Goal: Task Accomplishment & Management: Complete application form

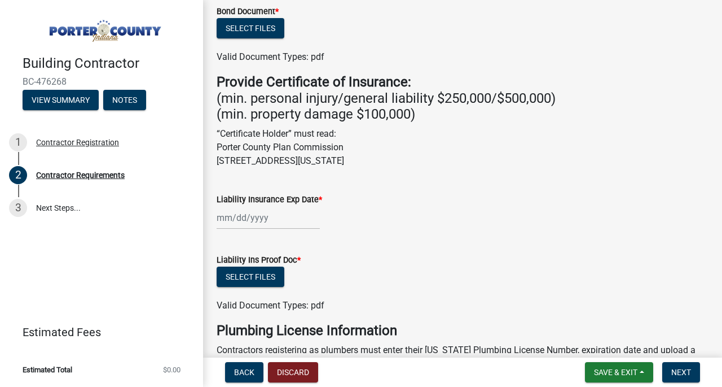
scroll to position [340, 0]
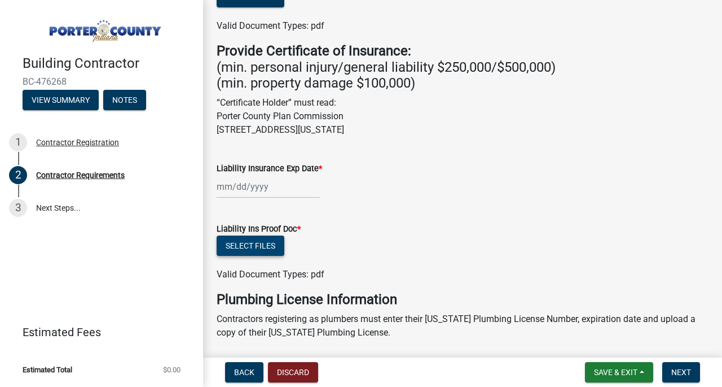
click at [252, 251] on button "Select files" at bounding box center [251, 245] width 68 height 20
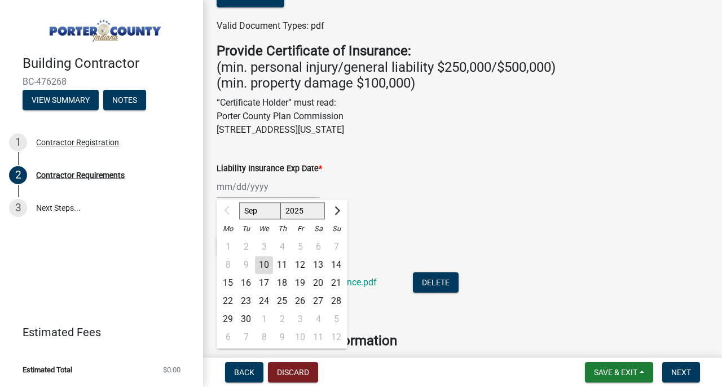
click at [252, 183] on div "Sep Oct Nov [DATE] 2026 2027 2028 2029 2030 2031 2032 2033 2034 2035 2036 2037 …" at bounding box center [268, 186] width 103 height 23
click at [300, 216] on select "2025 2026 2027 2028 2029 2030 2031 2032 2033 2034 2035 2036 2037 2038 2039 2040…" at bounding box center [302, 211] width 45 height 17
select select "2026"
click at [280, 203] on select "2025 2026 2027 2028 2029 2030 2031 2032 2033 2034 2035 2036 2037 2038 2039 2040…" at bounding box center [302, 211] width 45 height 17
click at [269, 210] on select "Jan Feb Mar Apr May Jun [DATE] Aug Sep Oct Nov Dec" at bounding box center [262, 211] width 46 height 17
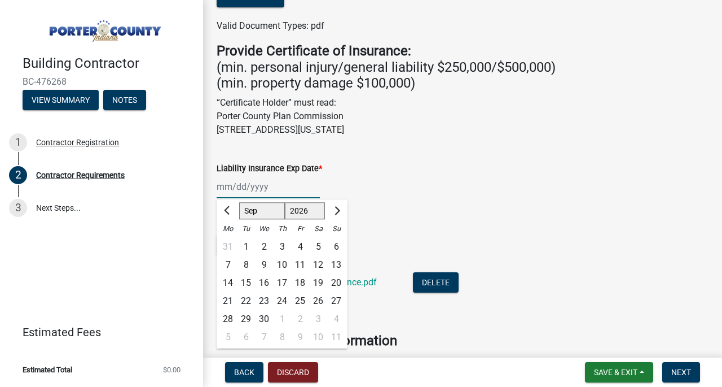
select select "3"
click at [239, 203] on select "Jan Feb Mar Apr May Jun [DATE] Aug Sep Oct Nov Dec" at bounding box center [262, 211] width 46 height 17
click at [299, 261] on div "6" at bounding box center [300, 265] width 18 height 18
type input "[DATE]"
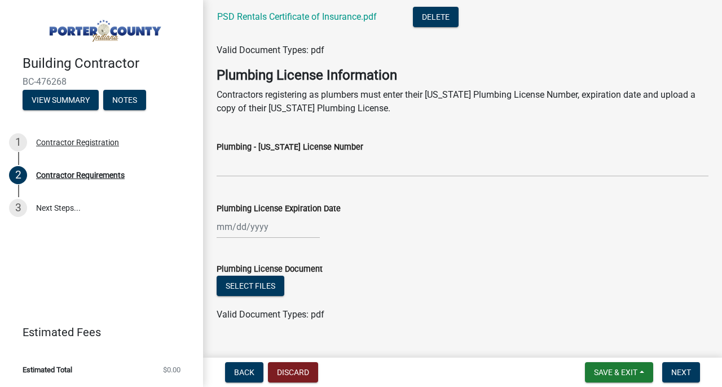
scroll to position [605, 0]
click at [285, 230] on div at bounding box center [268, 227] width 103 height 23
select select "9"
select select "2025"
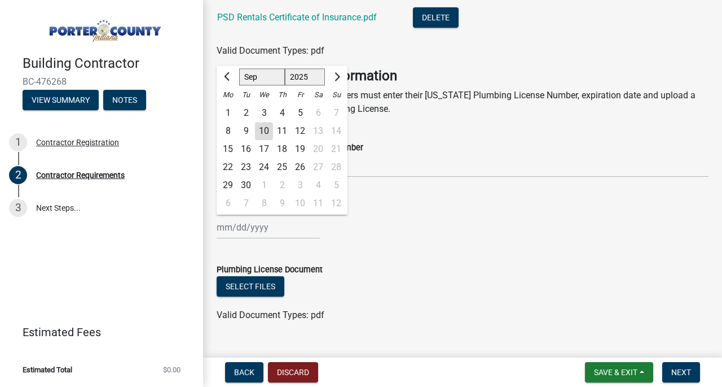
click at [457, 286] on div "Select files" at bounding box center [463, 287] width 492 height 23
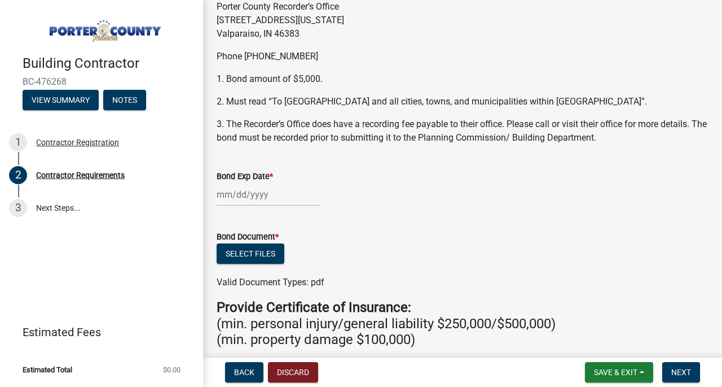
scroll to position [82, 0]
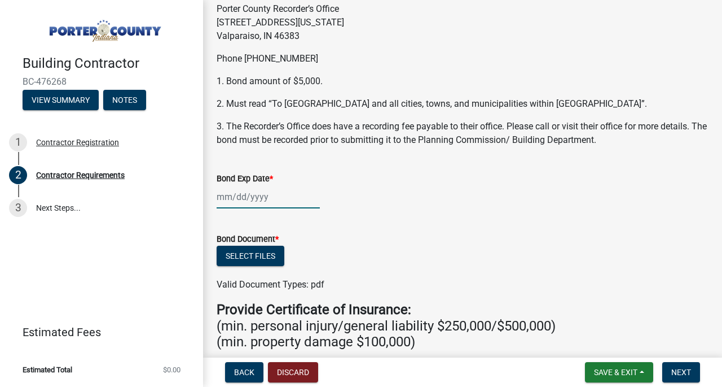
click at [255, 199] on div at bounding box center [268, 196] width 103 height 23
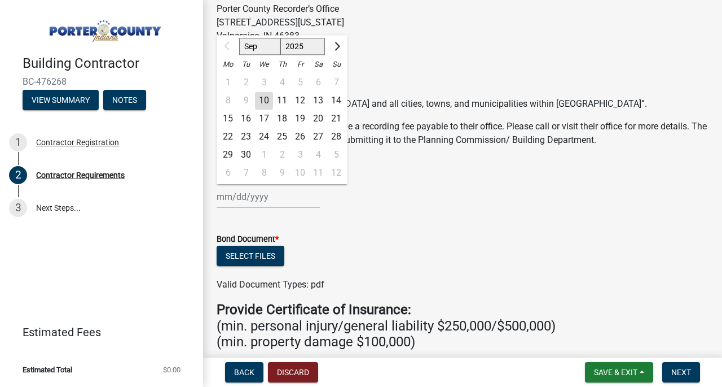
click at [257, 45] on select "Sep Oct Nov Dec" at bounding box center [259, 46] width 41 height 17
click at [296, 43] on select "2025 2026 2027 2028 2029 2030 2031 2032 2033 2034 2035 2036 2037 2038 2039 2040…" at bounding box center [302, 46] width 45 height 17
select select "2026"
click at [280, 38] on select "2025 2026 2027 2028 2029 2030 2031 2032 2033 2034 2035 2036 2037 2038 2039 2040…" at bounding box center [302, 46] width 45 height 17
click at [267, 55] on ngb-datepicker-navigation "Jan Feb Mar Apr May Jun [DATE] Aug Sep Oct Nov [DATE] 2026 2027 2028 2029 2030 …" at bounding box center [282, 46] width 131 height 18
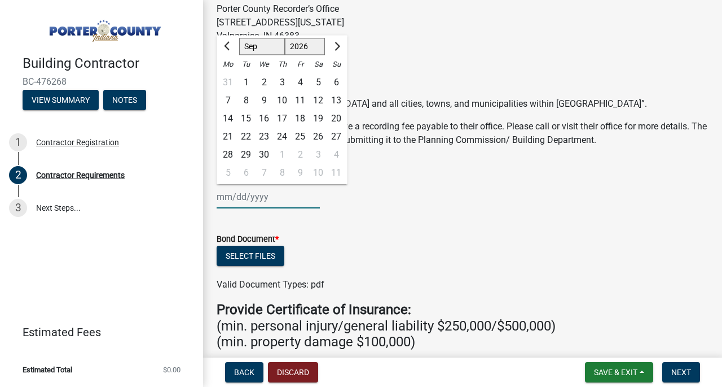
click at [266, 52] on select "Jan Feb Mar Apr May Jun [DATE] Aug Sep Oct Nov Dec" at bounding box center [262, 46] width 46 height 17
select select "3"
click at [239, 38] on select "Jan Feb Mar Apr May Jun [DATE] Aug Sep Oct Nov Dec" at bounding box center [262, 46] width 46 height 17
click at [299, 106] on div "6" at bounding box center [300, 100] width 18 height 18
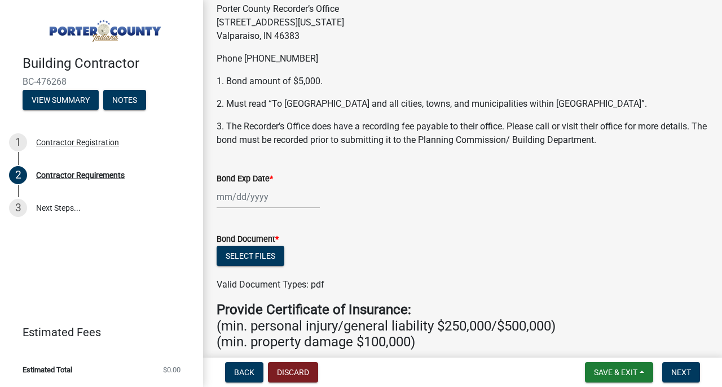
type input "[DATE]"
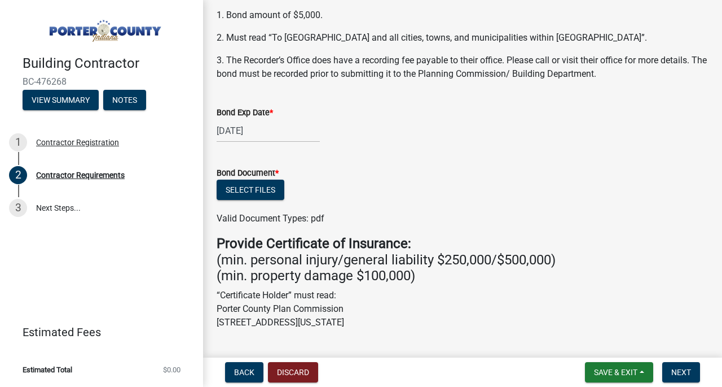
scroll to position [170, 0]
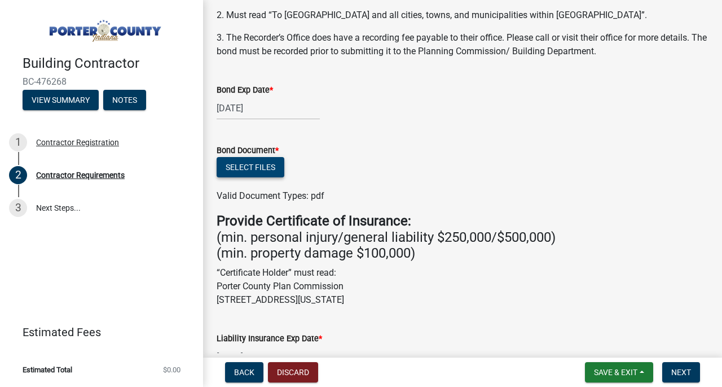
click at [258, 163] on button "Select files" at bounding box center [251, 167] width 68 height 20
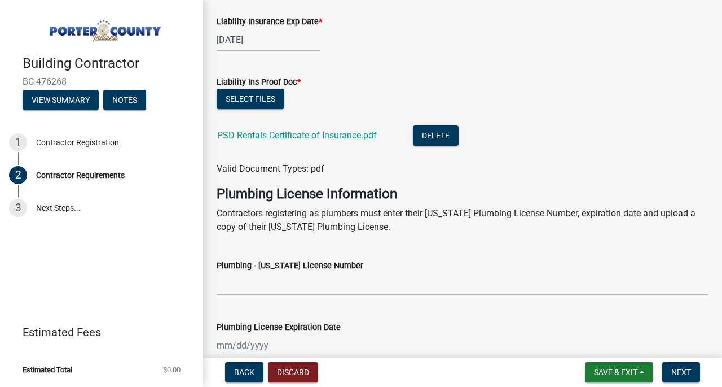
scroll to position [523, 0]
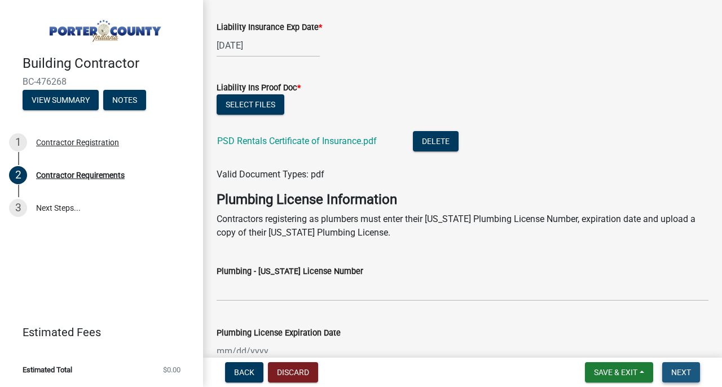
click at [681, 367] on span "Next" at bounding box center [681, 371] width 20 height 9
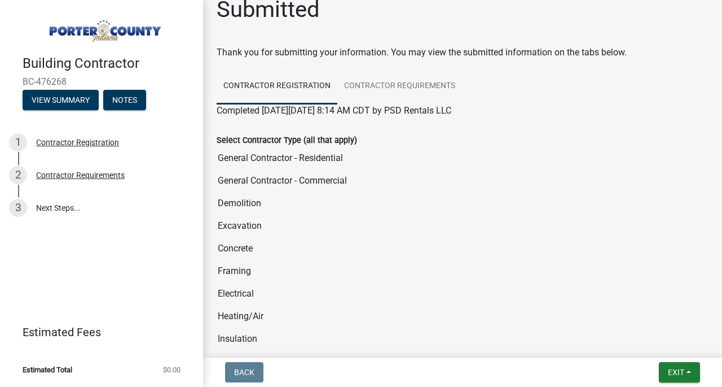
scroll to position [0, 0]
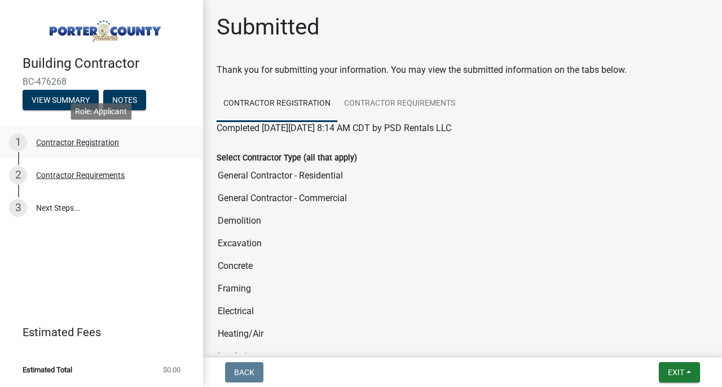
click at [111, 143] on div "Contractor Registration" at bounding box center [77, 142] width 83 height 8
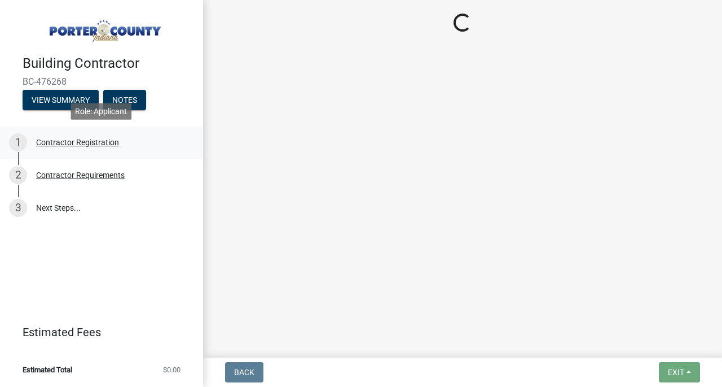
select select "IN"
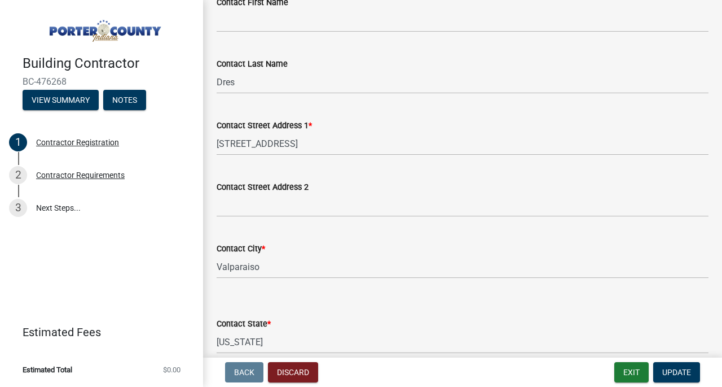
scroll to position [541, 0]
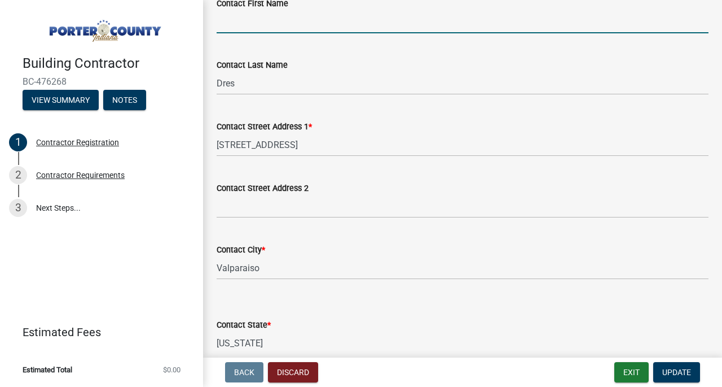
click at [287, 24] on input "Contact First Name" at bounding box center [463, 21] width 492 height 23
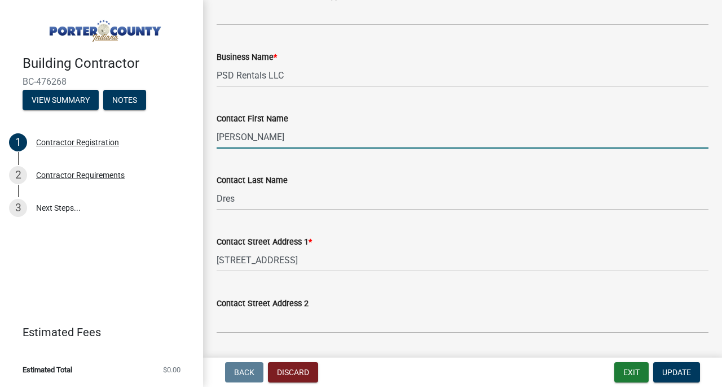
scroll to position [425, 0]
type input "[PERSON_NAME]"
click at [253, 103] on div "Contact First Name [PERSON_NAME]" at bounding box center [463, 122] width 492 height 52
click at [65, 206] on link "3 Next Steps..." at bounding box center [101, 207] width 203 height 33
click at [82, 204] on link "3 Next Steps..." at bounding box center [101, 207] width 203 height 33
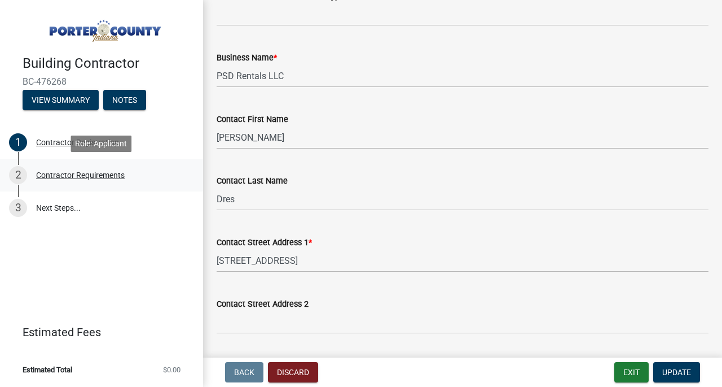
click at [95, 185] on link "2 Contractor Requirements" at bounding box center [101, 175] width 203 height 33
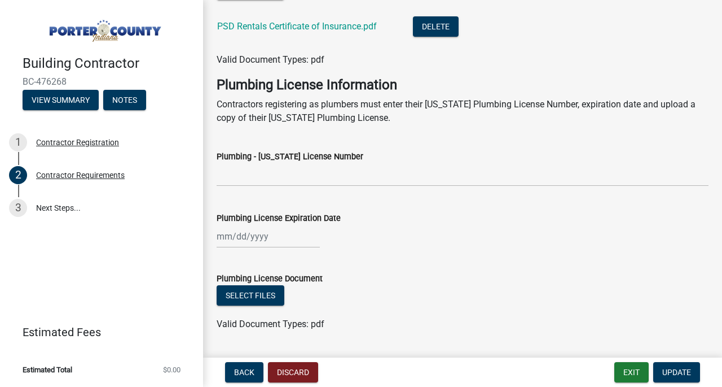
scroll to position [669, 0]
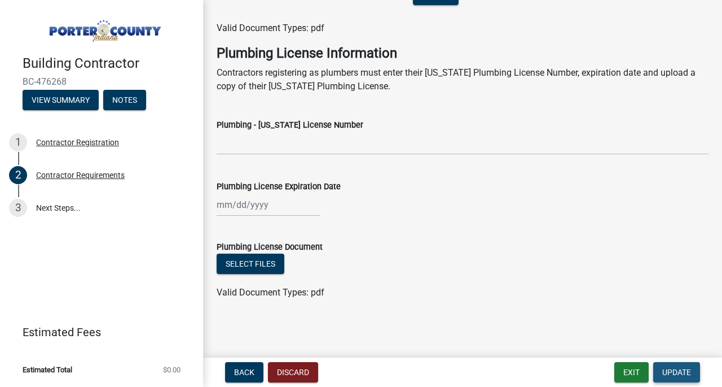
click at [675, 375] on span "Update" at bounding box center [676, 371] width 29 height 9
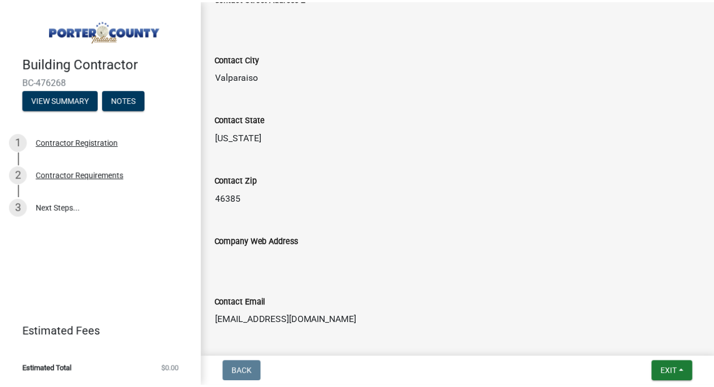
scroll to position [1170, 0]
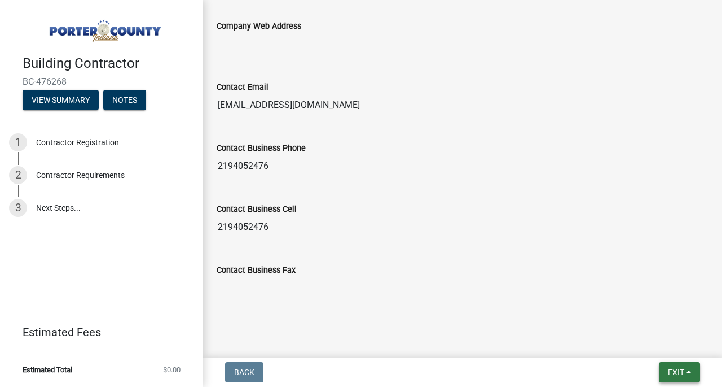
click at [676, 365] on button "Exit" at bounding box center [679, 372] width 41 height 20
click at [0, 0] on button "Save & Exit" at bounding box center [0, 0] width 0 height 0
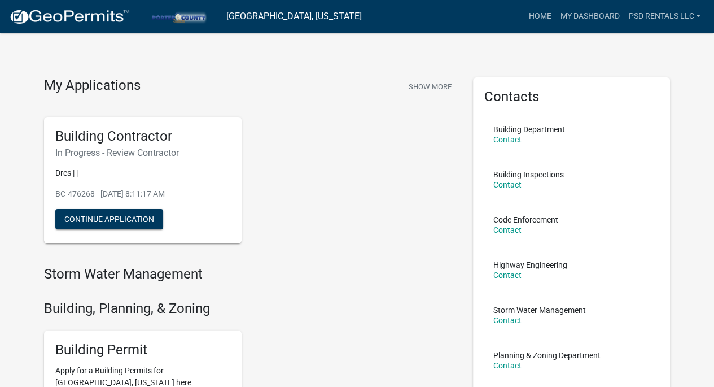
scroll to position [5, 0]
click at [137, 221] on button "Continue Application" at bounding box center [109, 218] width 108 height 20
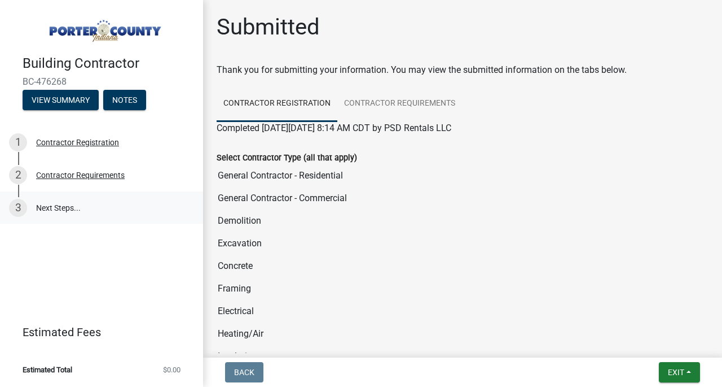
click at [64, 207] on link "3 Next Steps..." at bounding box center [101, 207] width 203 height 33
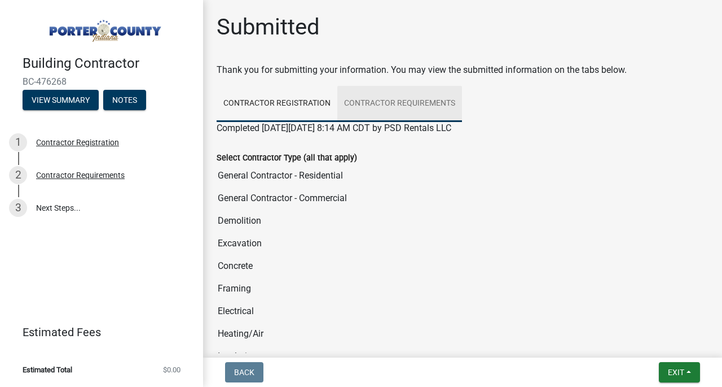
click at [425, 104] on link "Contractor Requirements" at bounding box center [399, 104] width 125 height 36
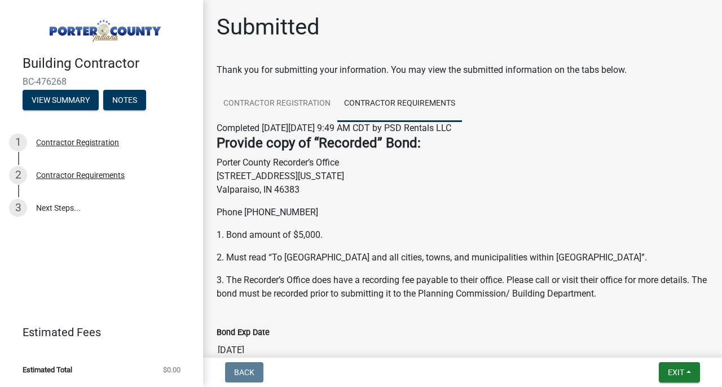
scroll to position [565, 0]
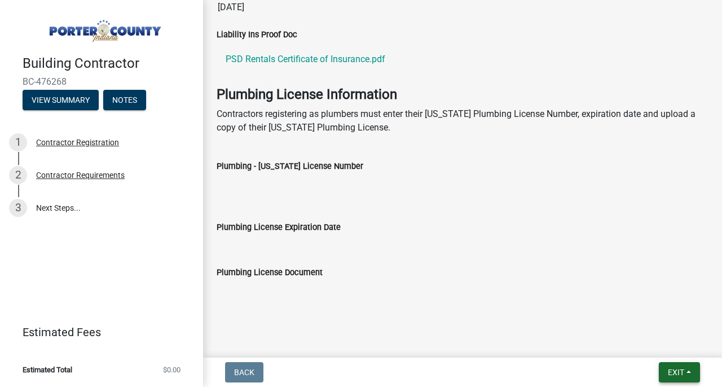
click at [673, 366] on button "Exit" at bounding box center [679, 372] width 41 height 20
click at [661, 345] on button "Save & Exit" at bounding box center [656, 342] width 90 height 27
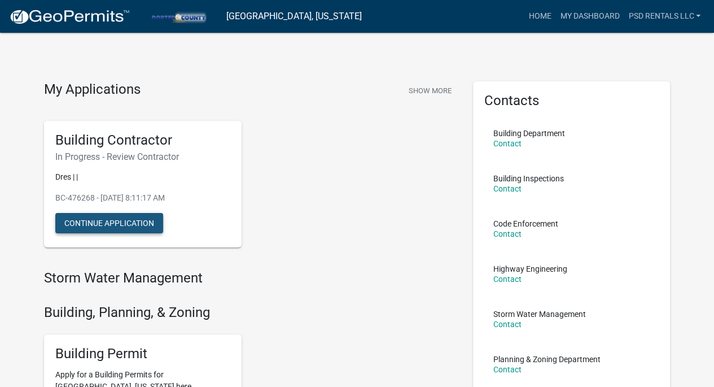
click at [139, 222] on button "Continue Application" at bounding box center [109, 223] width 108 height 20
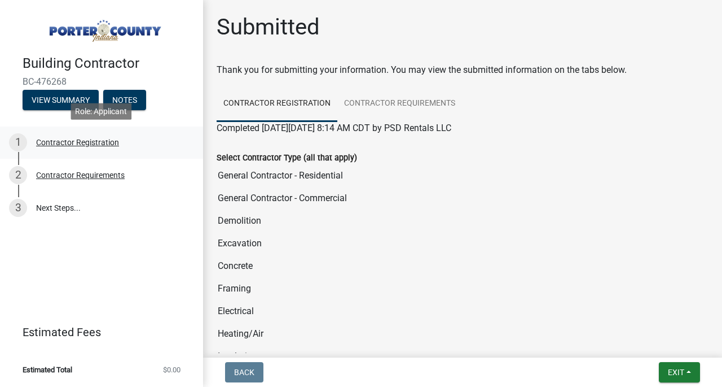
click at [95, 142] on div "Contractor Registration" at bounding box center [77, 142] width 83 height 8
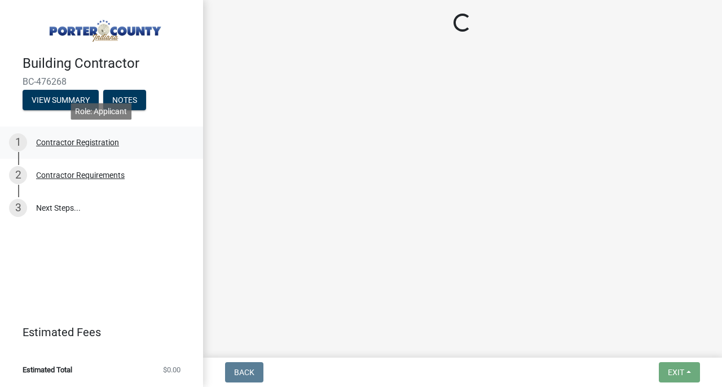
select select "IN"
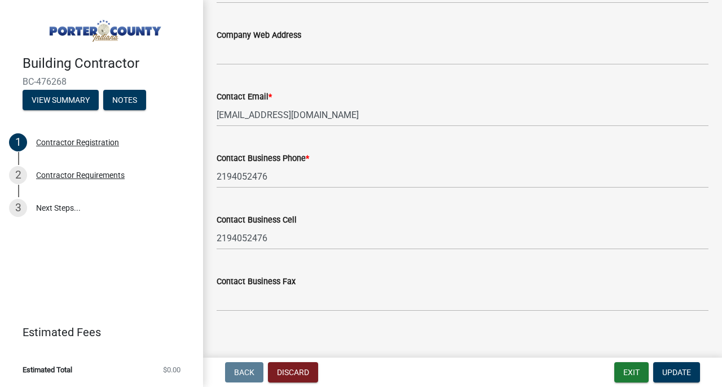
scroll to position [965, 0]
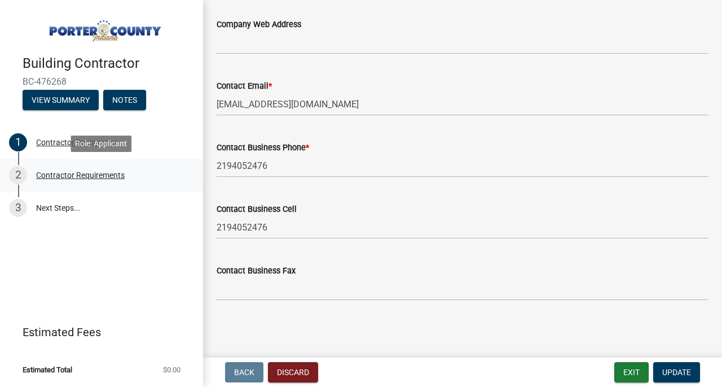
click at [86, 171] on div "Contractor Requirements" at bounding box center [80, 175] width 89 height 8
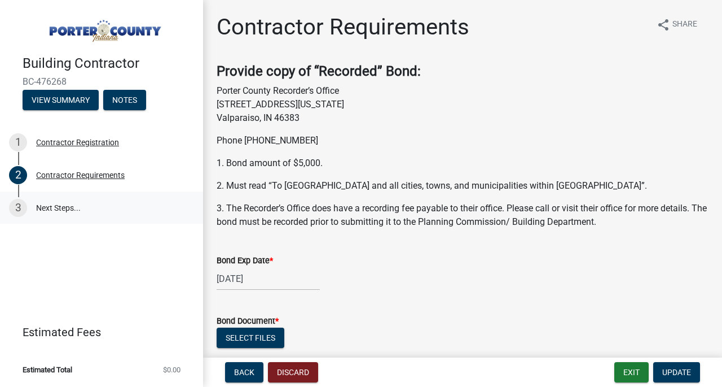
click at [77, 200] on link "3 Next Steps..." at bounding box center [101, 207] width 203 height 33
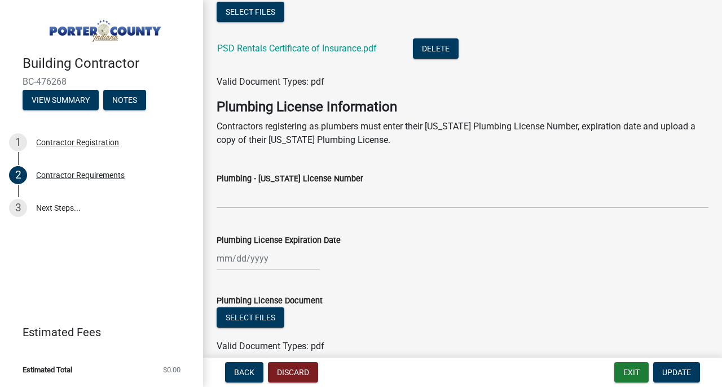
scroll to position [669, 0]
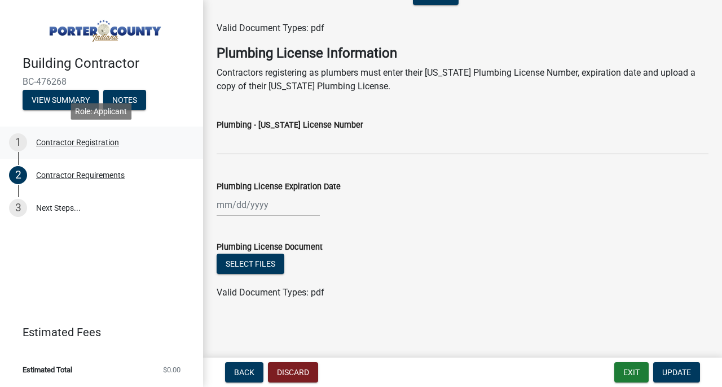
click at [106, 138] on div "Contractor Registration" at bounding box center [77, 142] width 83 height 8
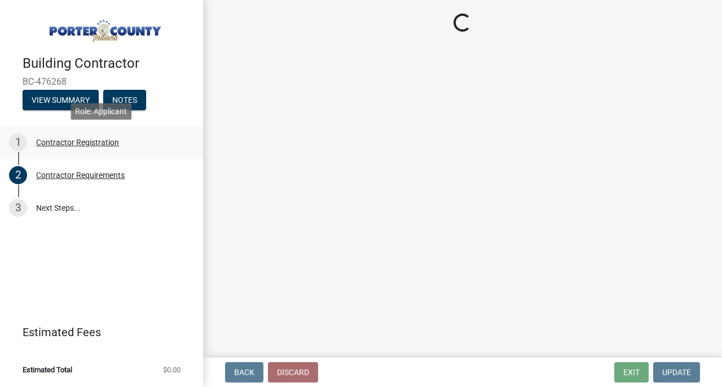
select select "IN"
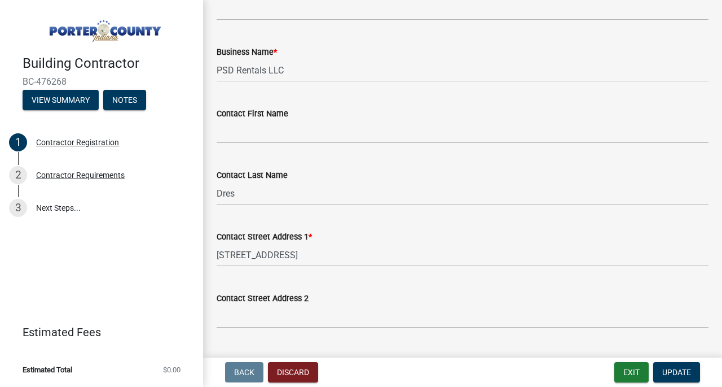
scroll to position [431, 0]
click at [101, 177] on div "Contractor Requirements" at bounding box center [80, 175] width 89 height 8
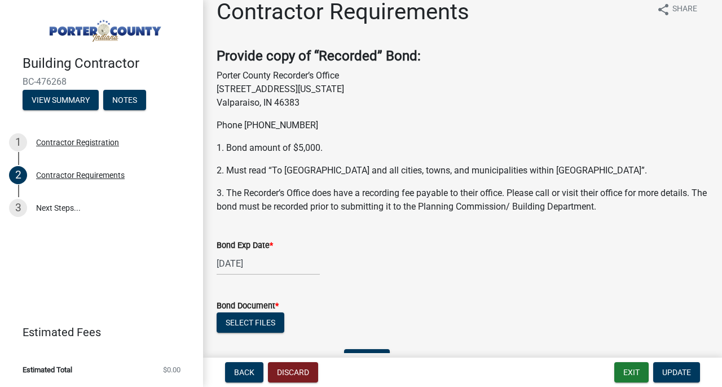
scroll to position [669, 0]
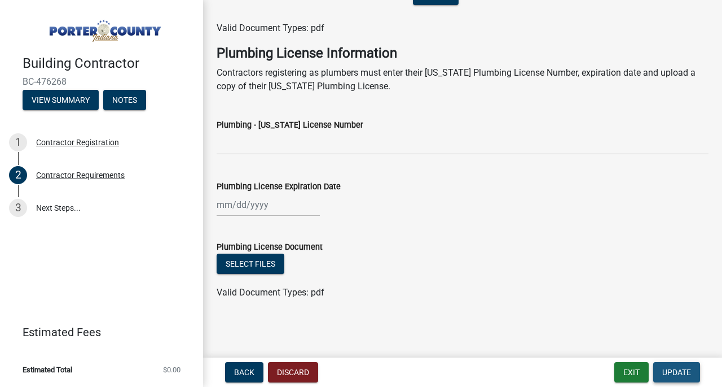
click at [665, 376] on span "Update" at bounding box center [676, 371] width 29 height 9
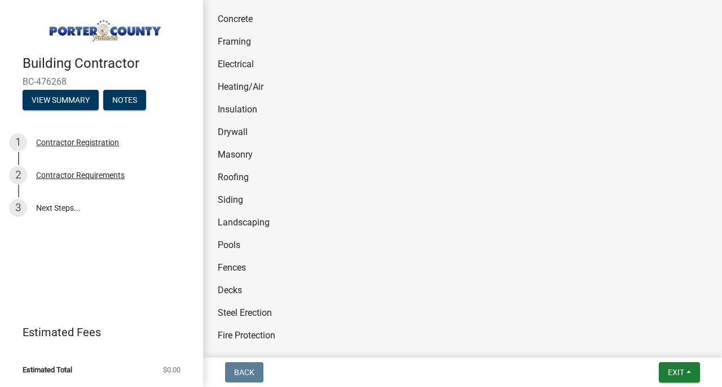
scroll to position [0, 0]
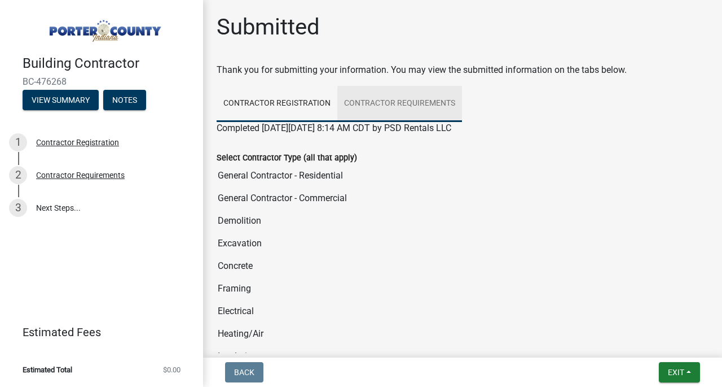
click at [406, 100] on link "Contractor Requirements" at bounding box center [399, 104] width 125 height 36
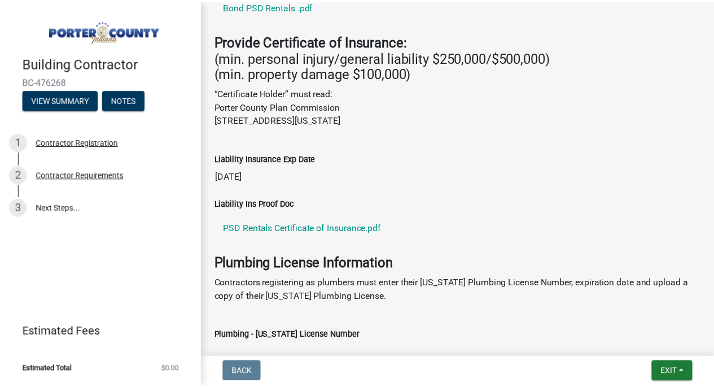
scroll to position [565, 0]
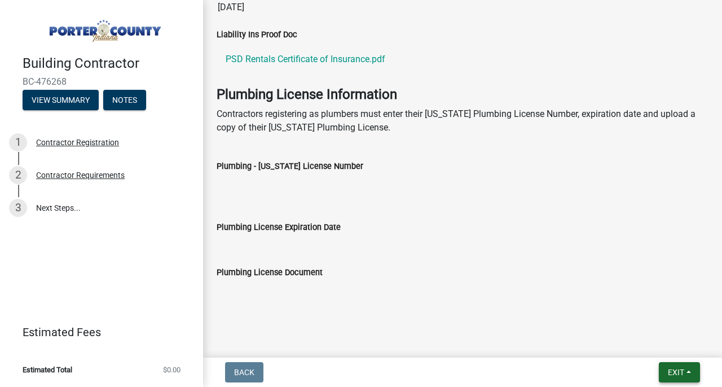
click at [670, 373] on span "Exit" at bounding box center [676, 371] width 16 height 9
click at [664, 333] on button "Save & Exit" at bounding box center [656, 342] width 90 height 27
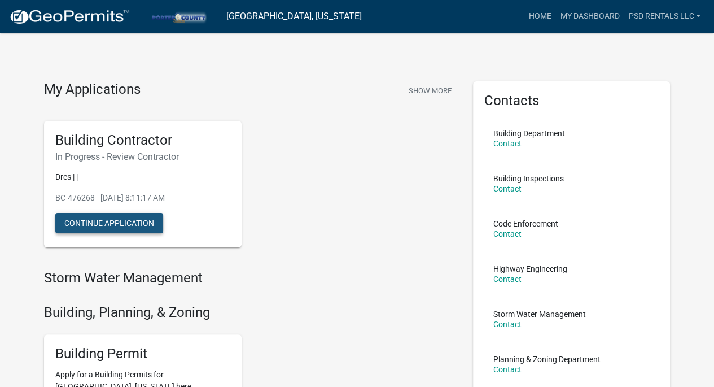
click at [143, 222] on button "Continue Application" at bounding box center [109, 223] width 108 height 20
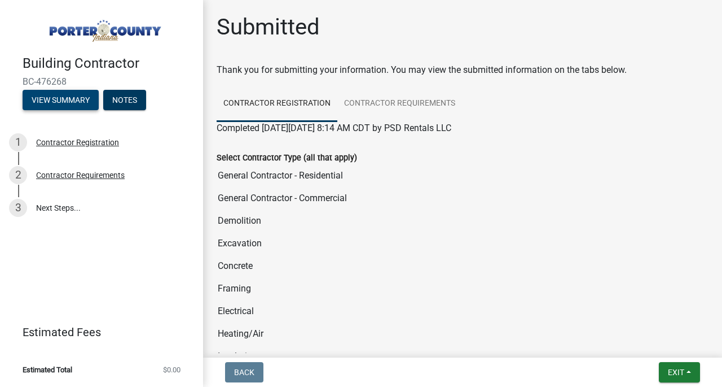
click at [44, 100] on button "View Summary" at bounding box center [61, 100] width 76 height 20
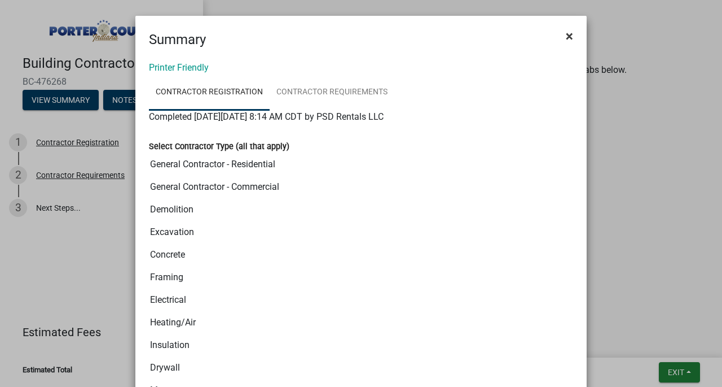
click at [569, 33] on span "×" at bounding box center [569, 36] width 7 height 16
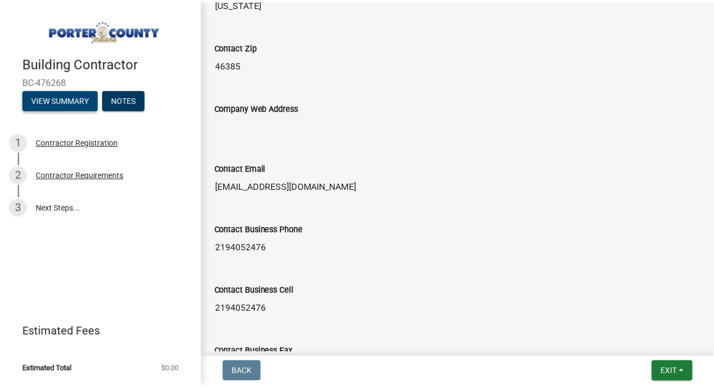
scroll to position [1170, 0]
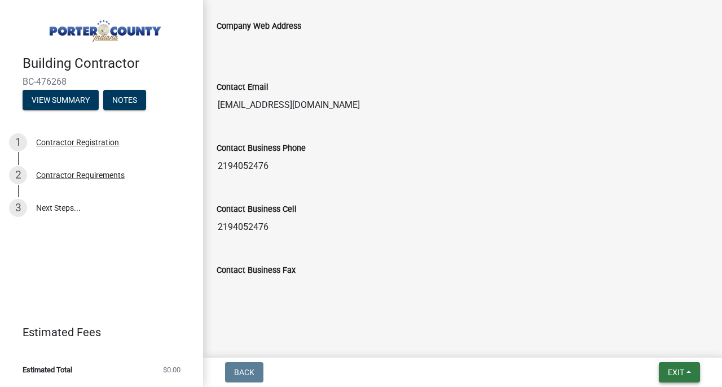
click at [681, 377] on button "Exit" at bounding box center [679, 372] width 41 height 20
click at [650, 343] on button "Save & Exit" at bounding box center [656, 342] width 90 height 27
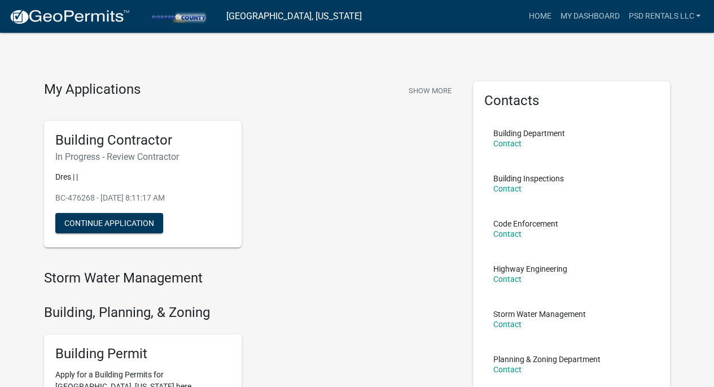
scroll to position [28, 0]
